Goal: Transaction & Acquisition: Purchase product/service

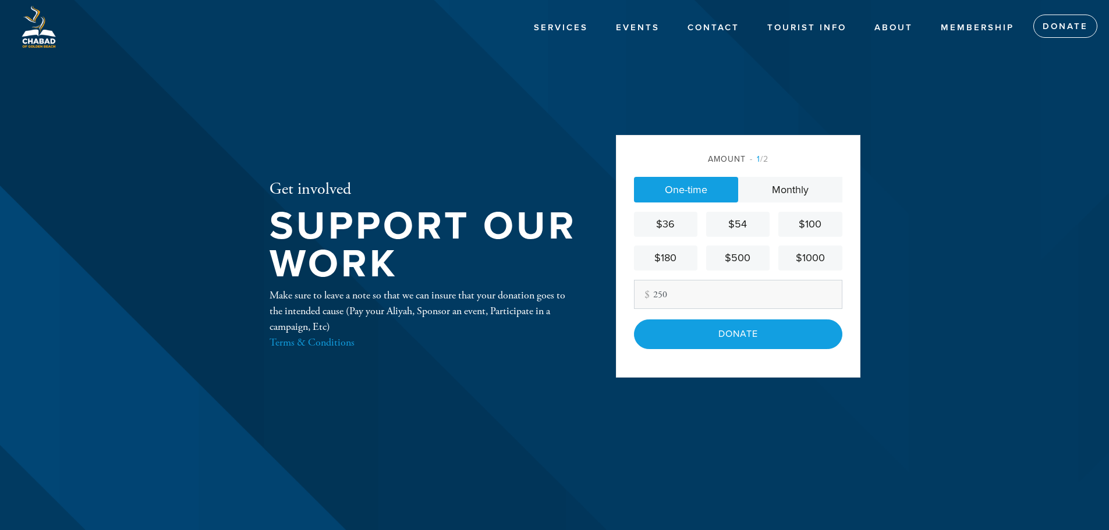
type input "250"
drag, startPoint x: 375, startPoint y: 111, endPoint x: 367, endPoint y: 107, distance: 9.9
click at [375, 111] on div "Get involved Support our work Make sure to leave a note so that we can insure t…" at bounding box center [423, 265] width 367 height 391
click at [939, 120] on header "Services Events Contact Tourist Info About Membership Donate Get involved Suppo…" at bounding box center [554, 265] width 1109 height 530
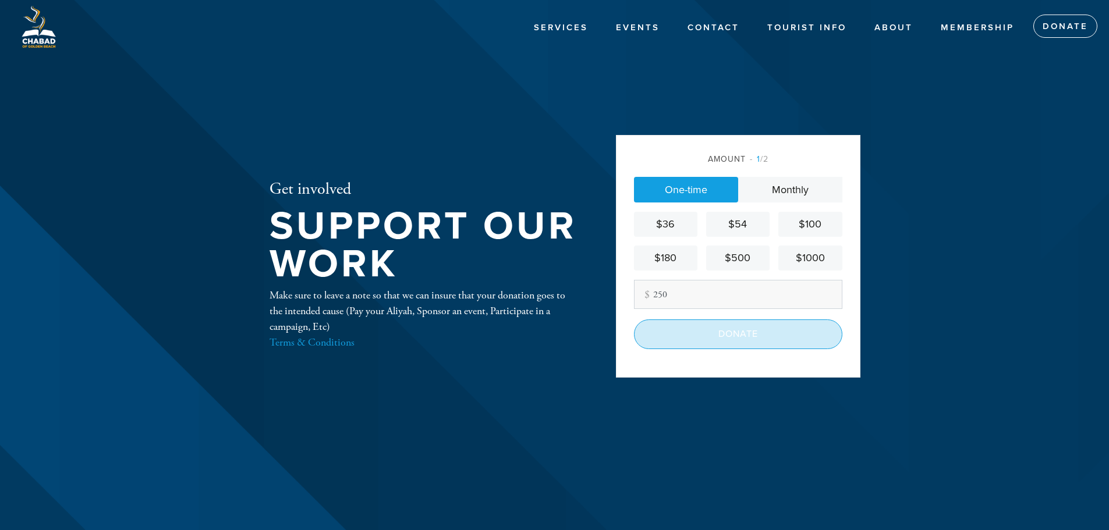
click at [744, 335] on input "Donate" at bounding box center [738, 334] width 208 height 29
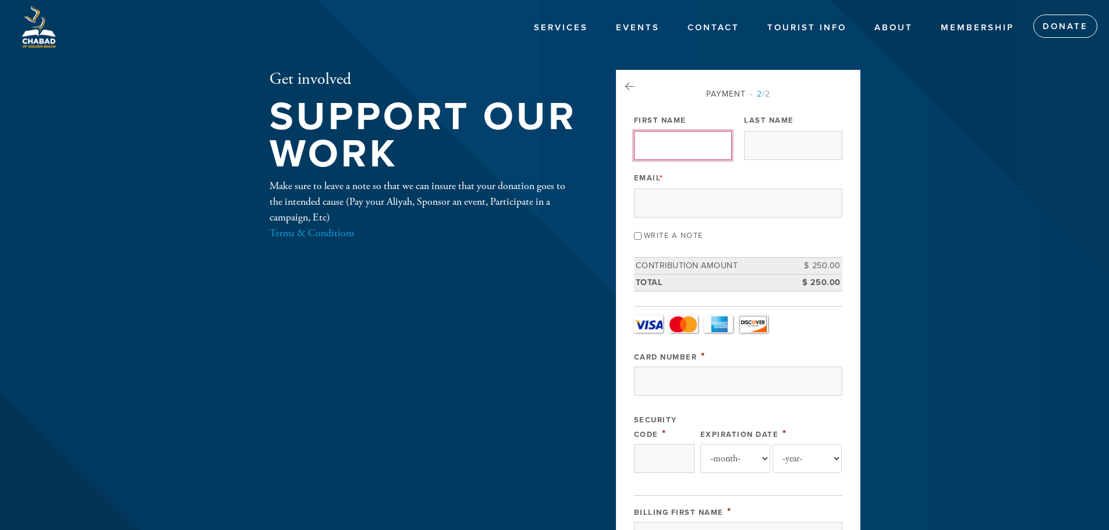
click at [669, 150] on input "First Name" at bounding box center [683, 145] width 98 height 29
type input "[PERSON_NAME]"
type input "[EMAIL_ADDRESS][DOMAIN_NAME]"
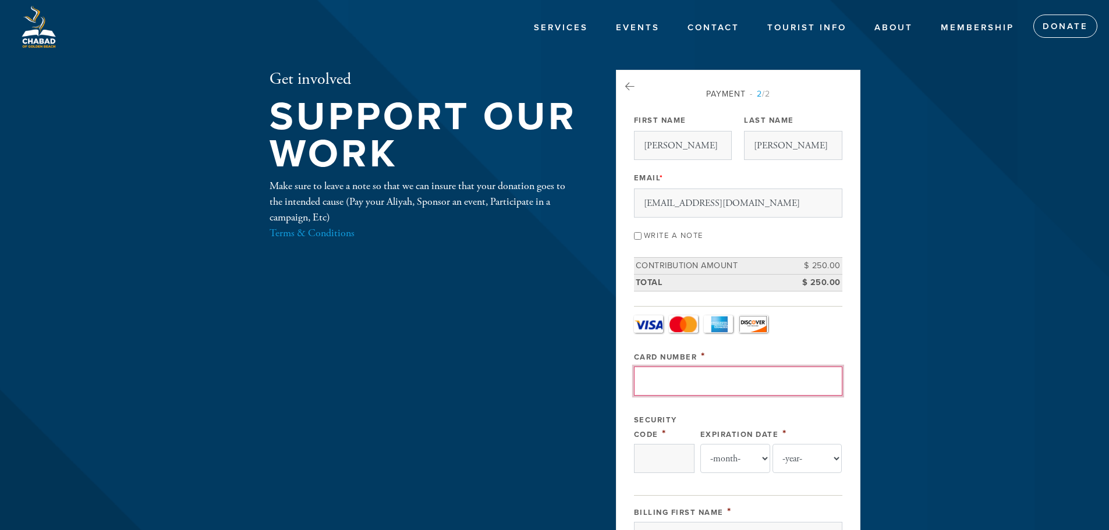
click at [677, 387] on input "Card Number" at bounding box center [738, 381] width 208 height 29
type input "[CREDIT_CARD_NUMBER]"
type input "288"
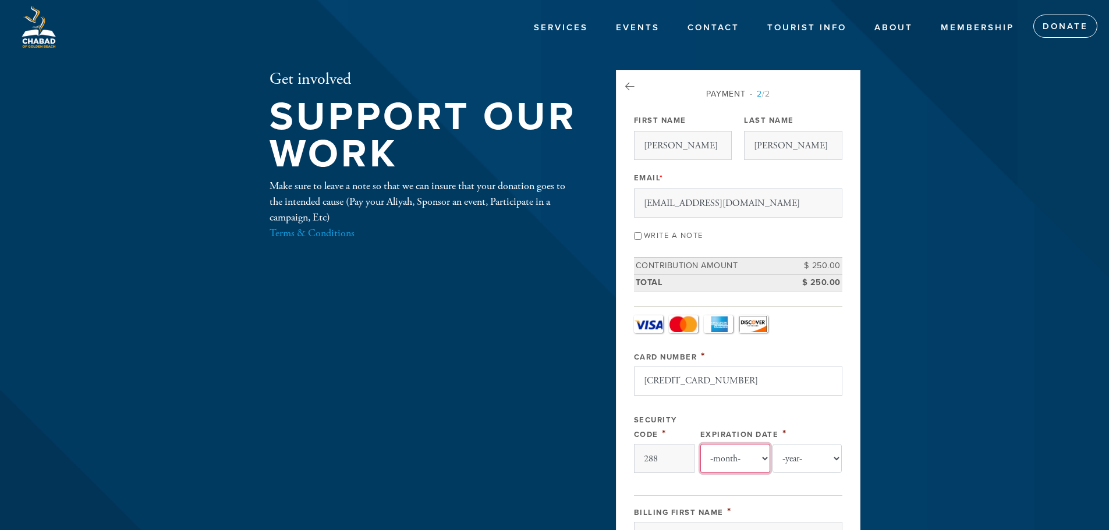
select select "12"
select select "2029"
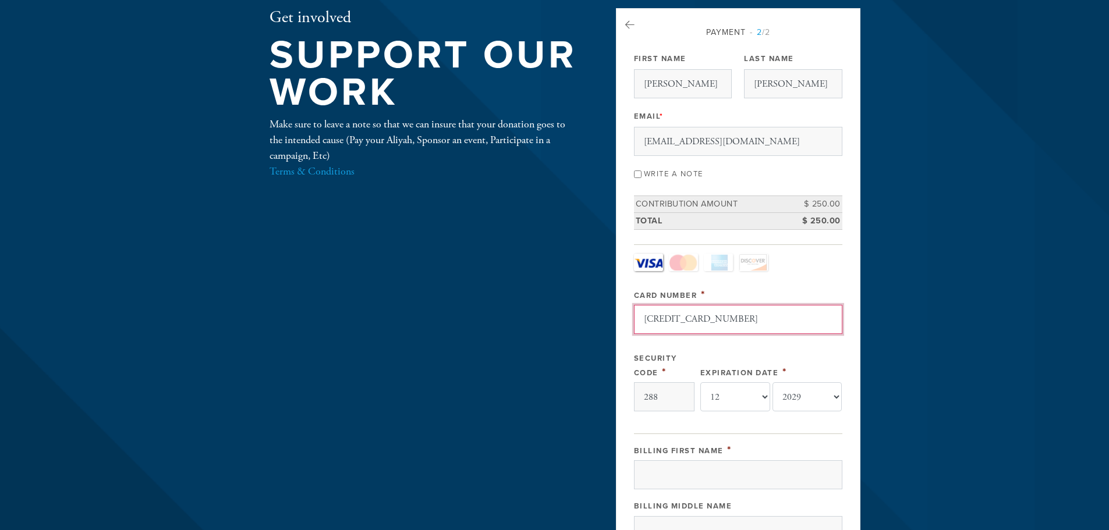
scroll to position [175, 0]
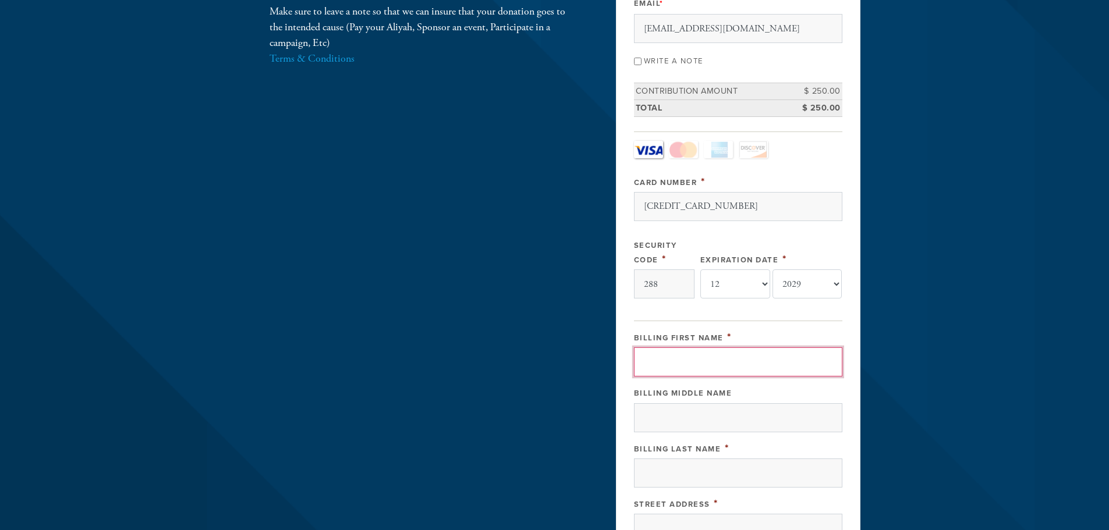
click at [686, 372] on input "Billing First Name" at bounding box center [738, 361] width 208 height 29
type input "[PERSON_NAME]"
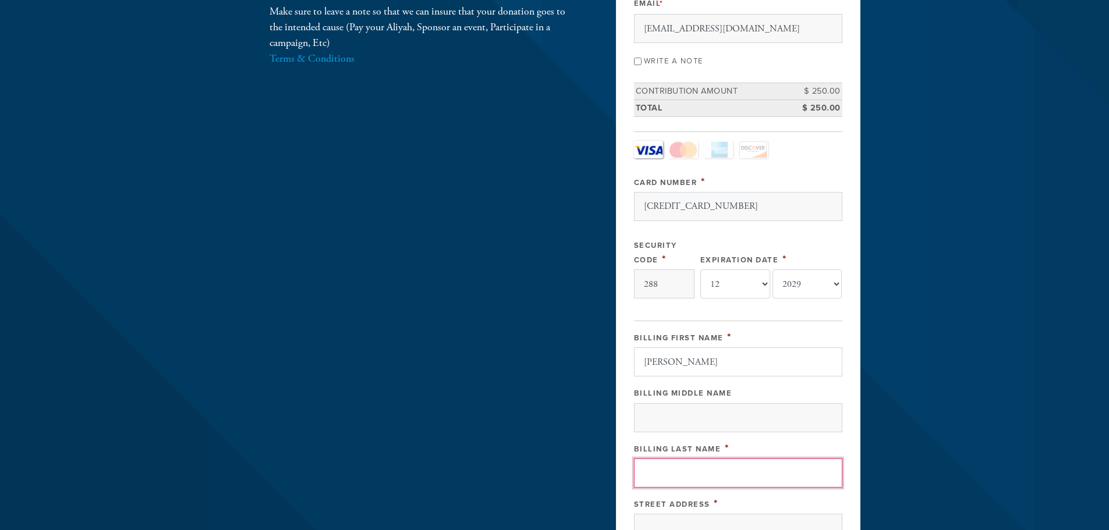
type input "[PERSON_NAME]"
type input "[STREET_ADDRESS]"
type input "[GEOGRAPHIC_DATA]"
type input "33181"
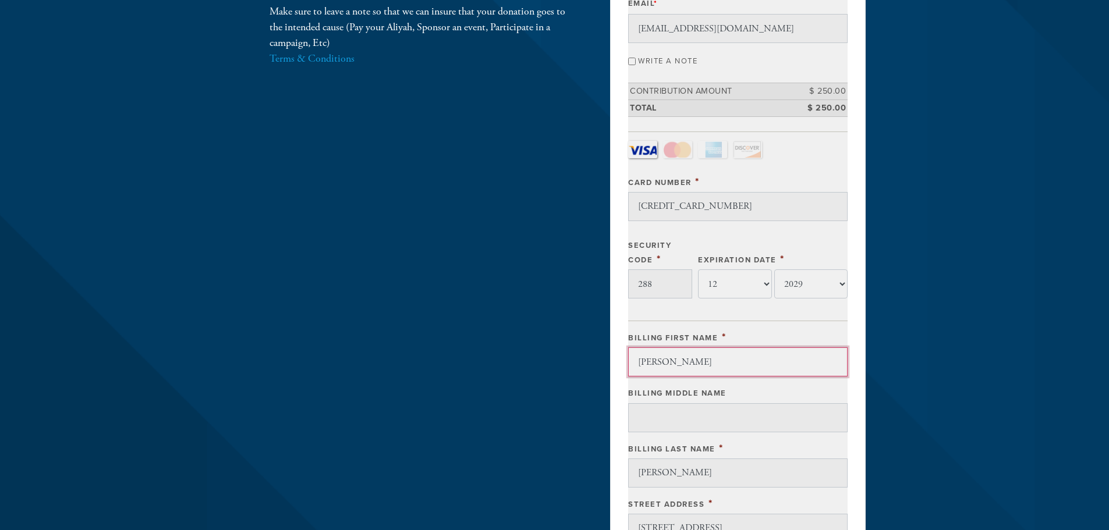
scroll to position [521, 0]
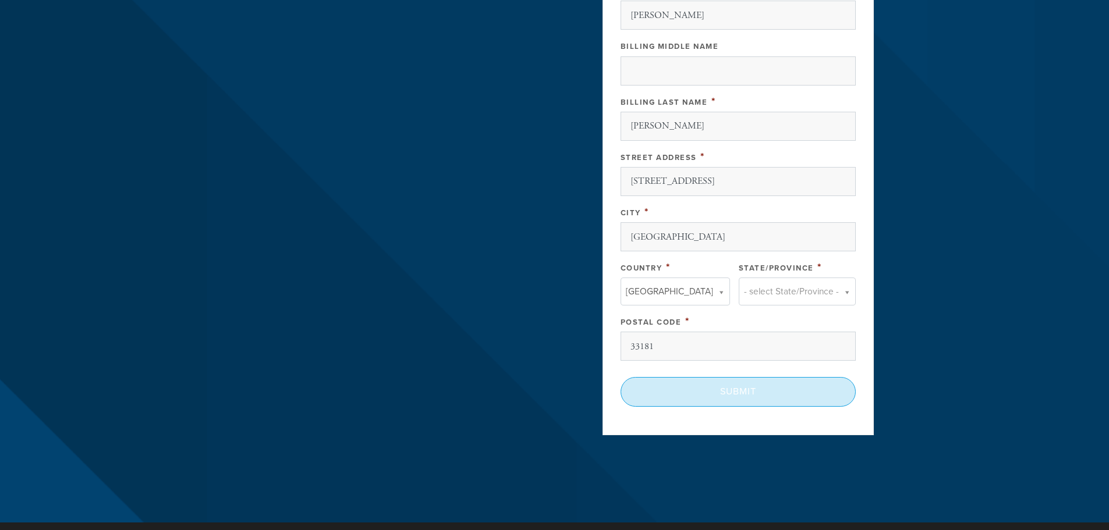
click at [746, 399] on input "Submit" at bounding box center [737, 391] width 235 height 29
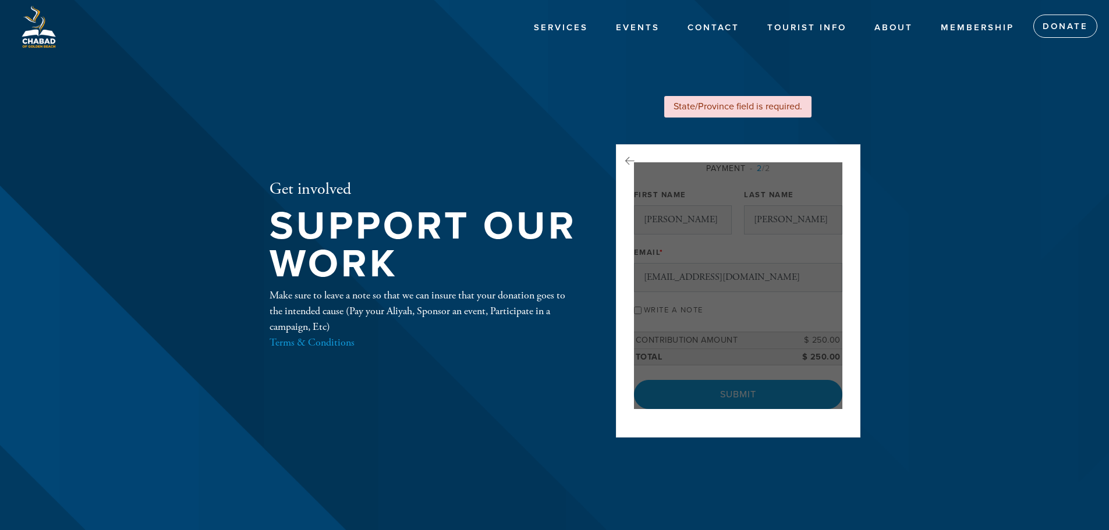
select select "12"
select select "2029"
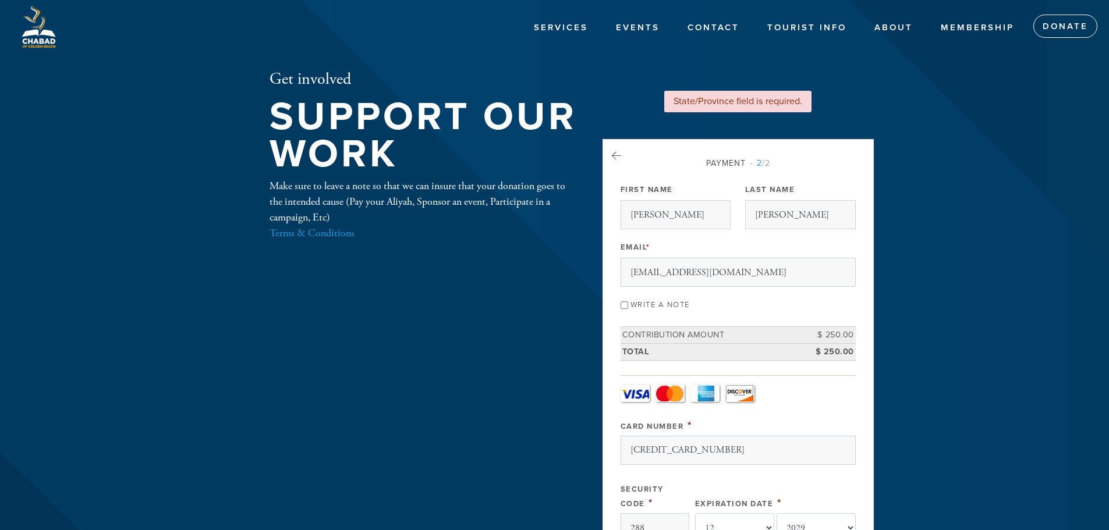
click at [628, 304] on input "Write a note" at bounding box center [624, 305] width 8 height 8
checkbox input "true"
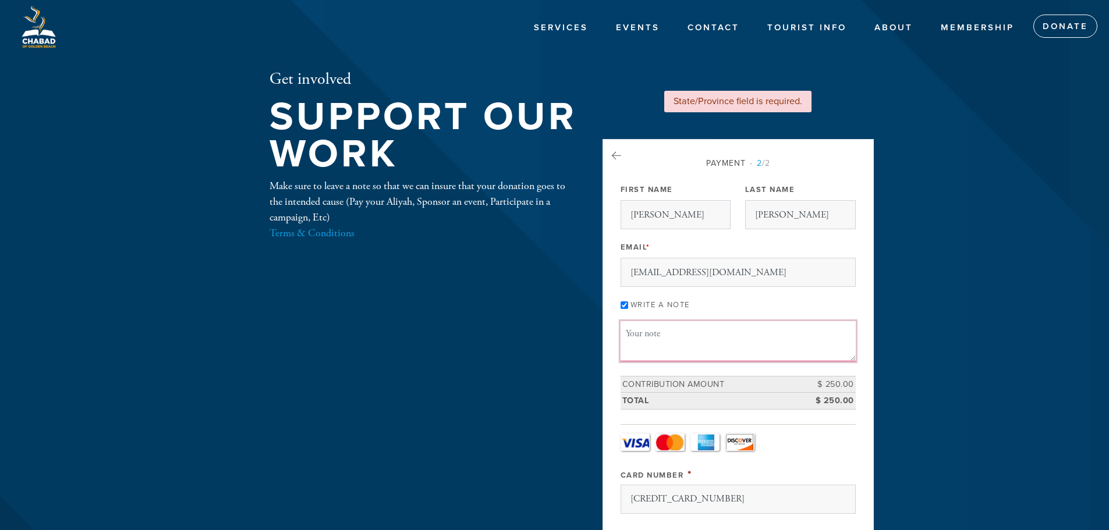
click at [687, 335] on textarea "Message or dedication" at bounding box center [737, 341] width 235 height 40
drag, startPoint x: 755, startPoint y: 334, endPoint x: 642, endPoint y: 349, distance: 113.9
click at [642, 349] on textarea "Seta for thr HIgh Holidays" at bounding box center [737, 341] width 235 height 40
click at [738, 338] on textarea "Seat for the Holidays Eric harari" at bounding box center [737, 341] width 235 height 40
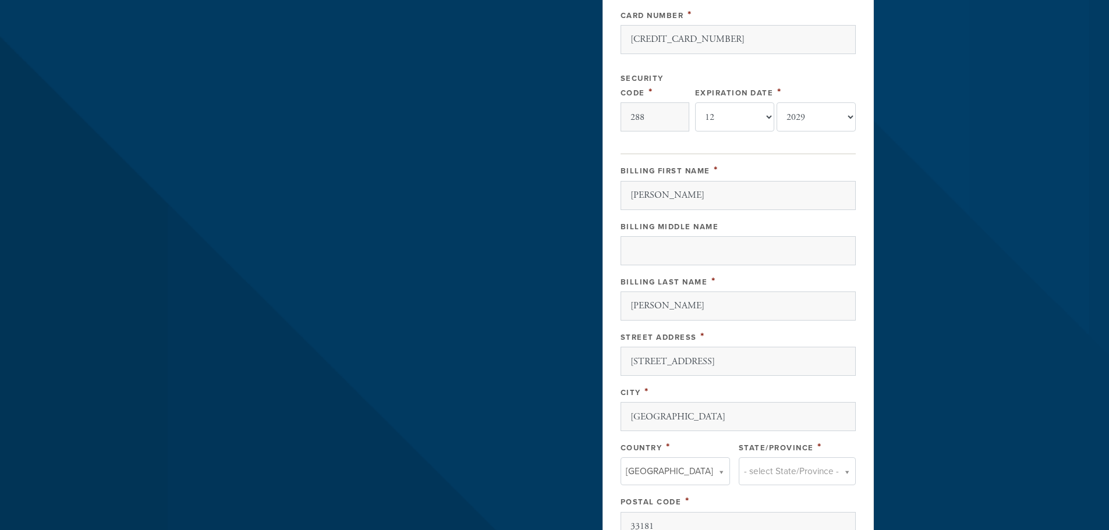
scroll to position [524, 0]
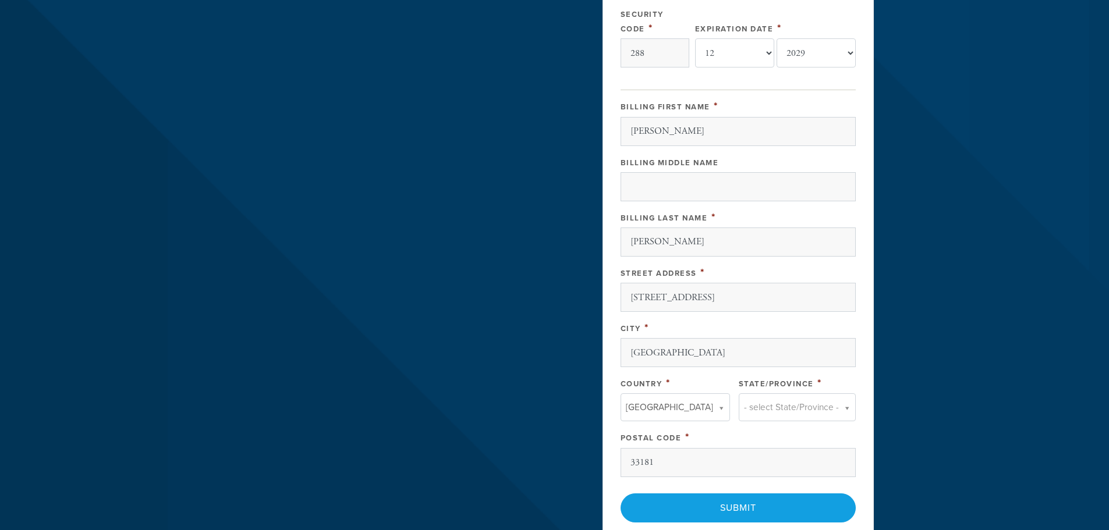
type textarea "Seat for the Holidays Eric Harari"
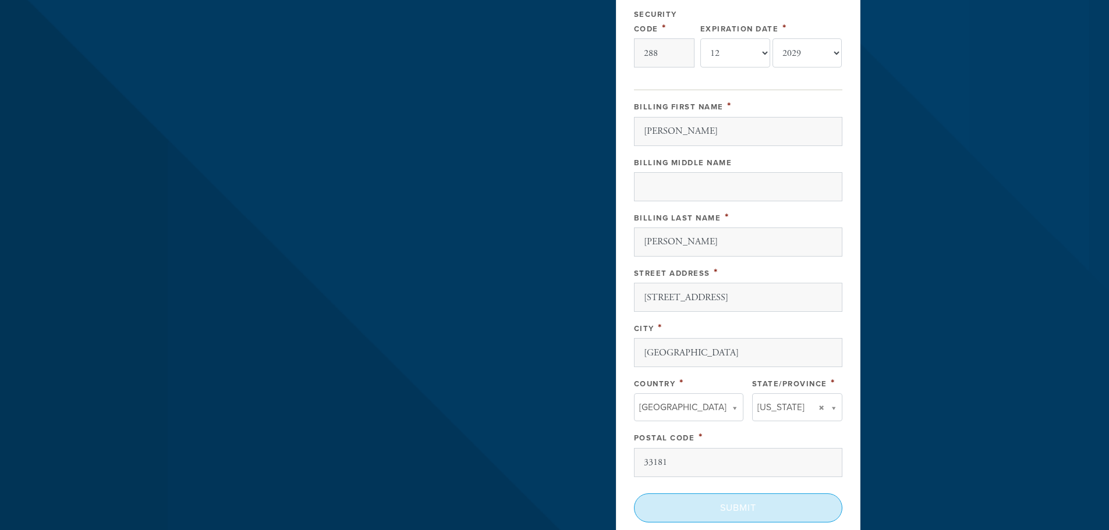
click at [726, 510] on input "Submit" at bounding box center [738, 508] width 208 height 29
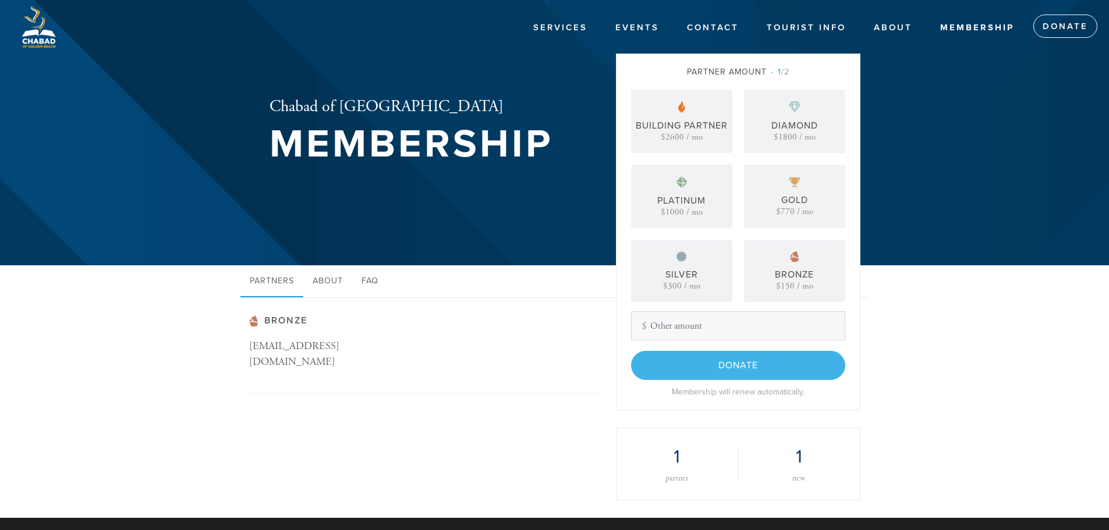
click at [741, 319] on input "Other Amount" at bounding box center [738, 325] width 214 height 29
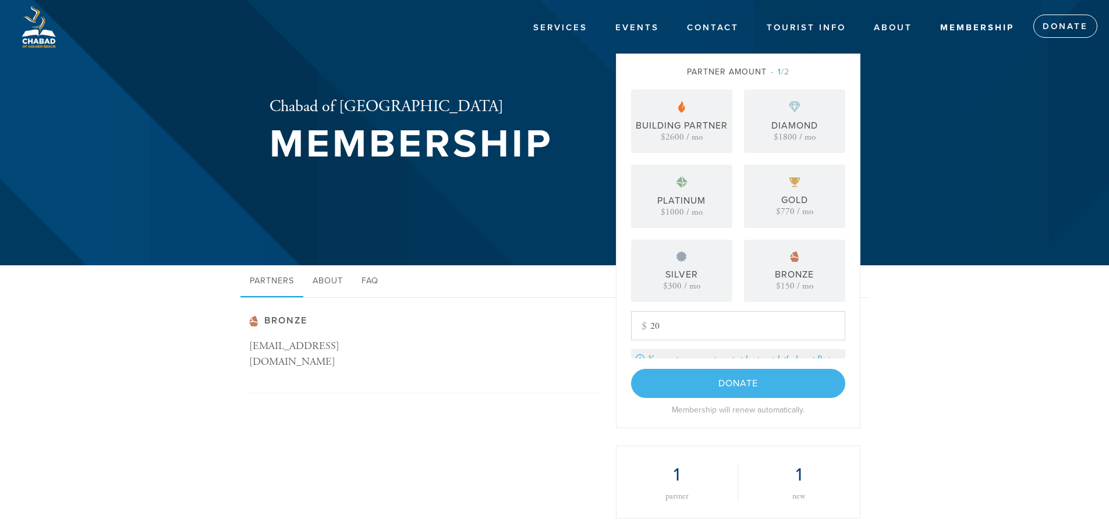
type input "200"
